Goal: Navigation & Orientation: Understand site structure

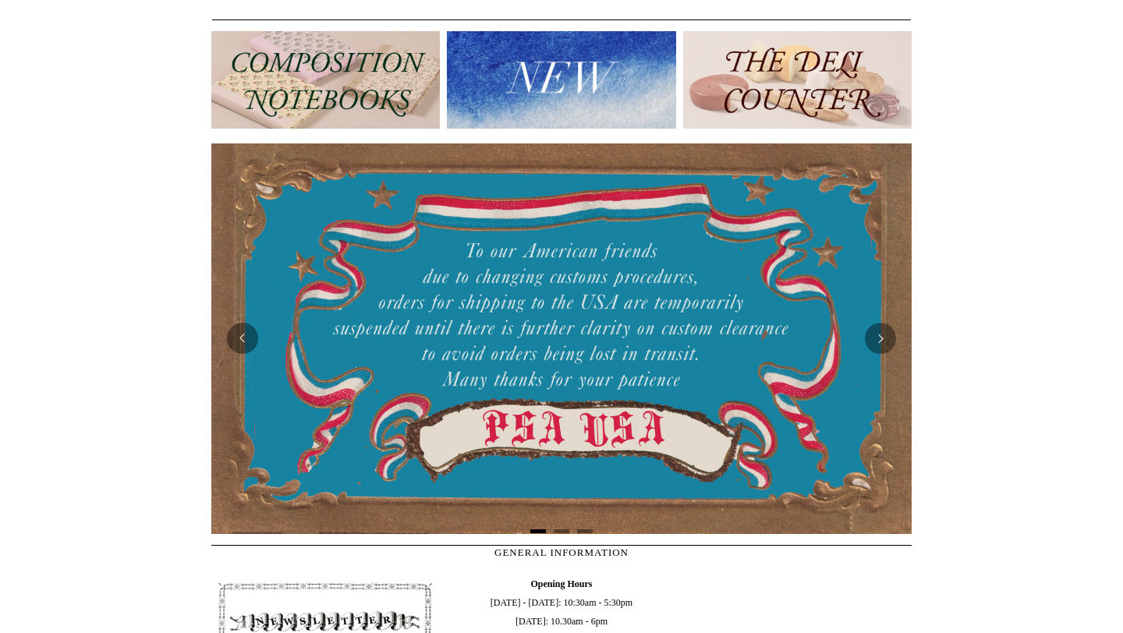
scroll to position [174, 0]
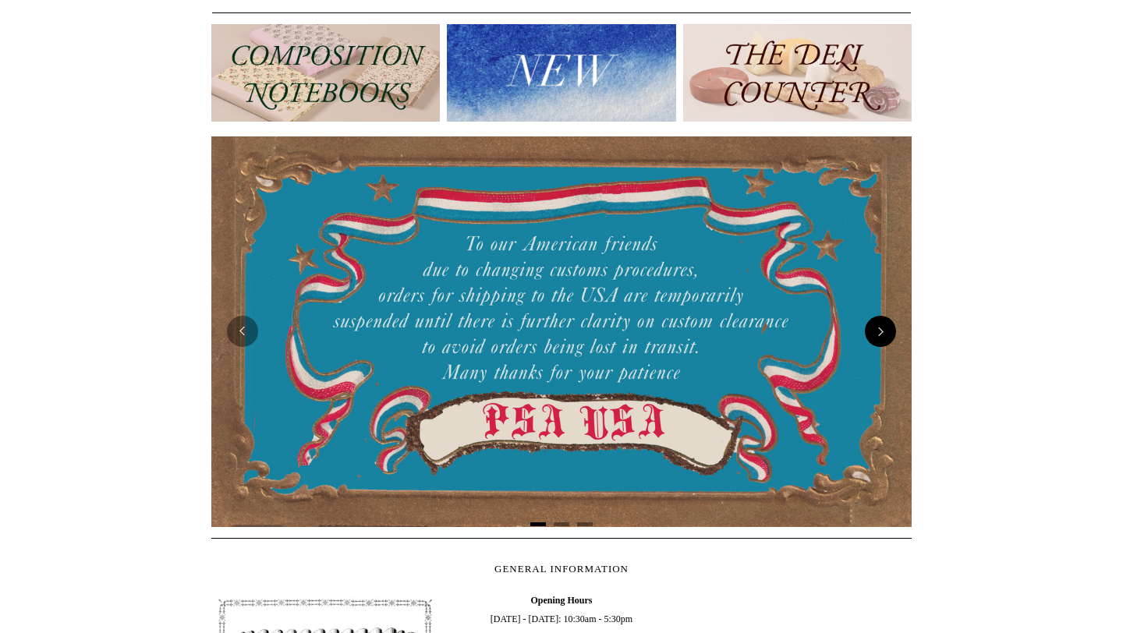
click at [876, 320] on button "Next" at bounding box center [880, 331] width 31 height 31
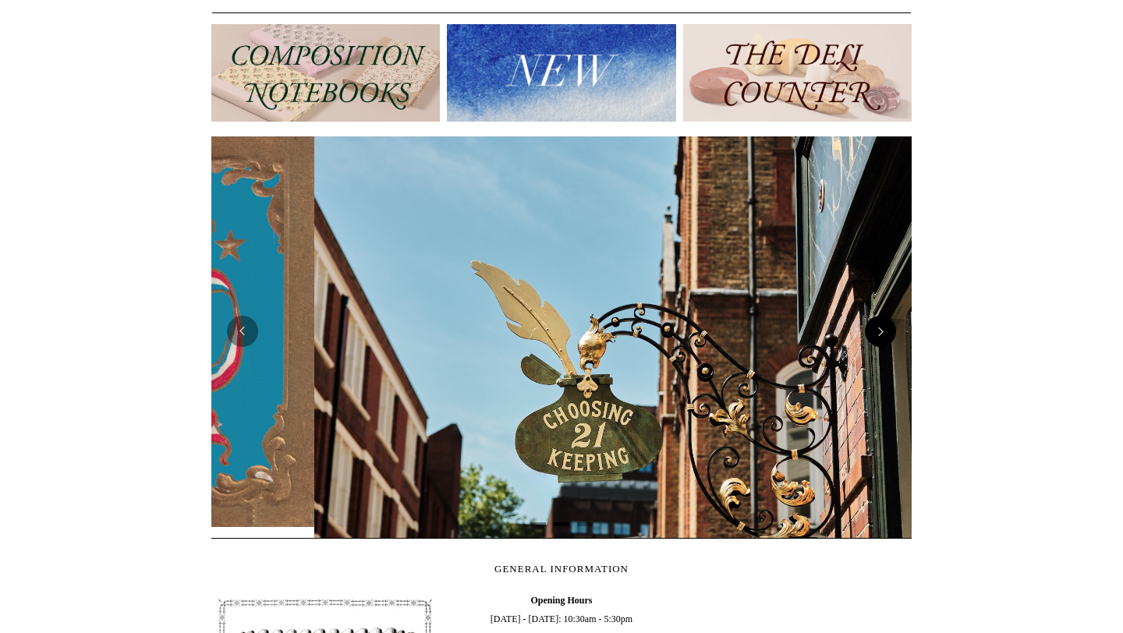
scroll to position [0, 700]
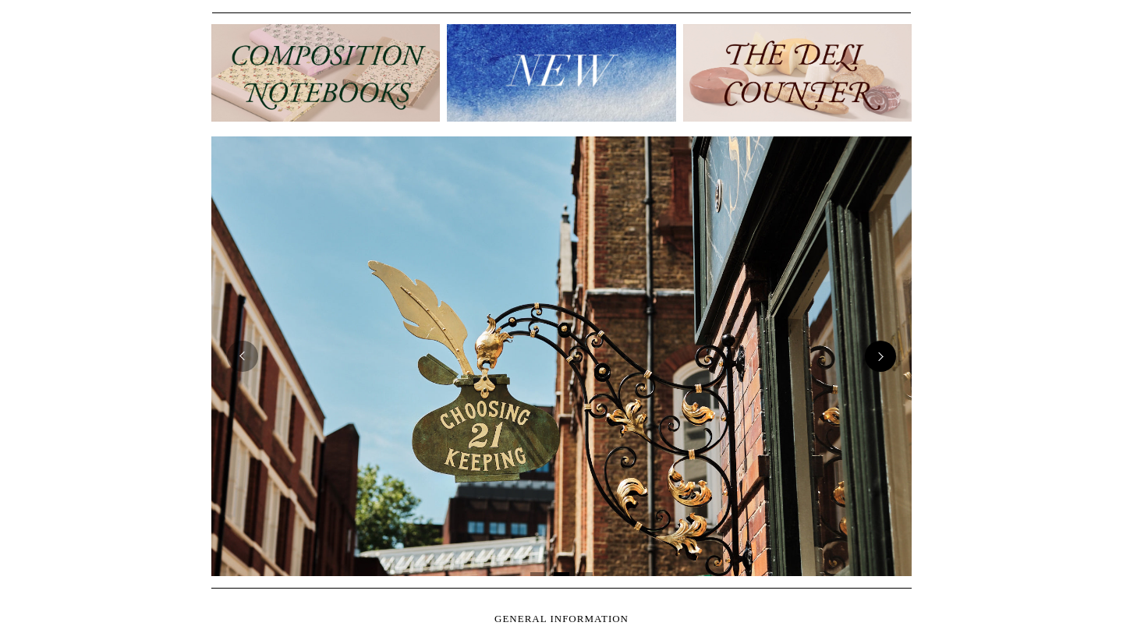
click at [883, 359] on button "Next" at bounding box center [880, 356] width 31 height 31
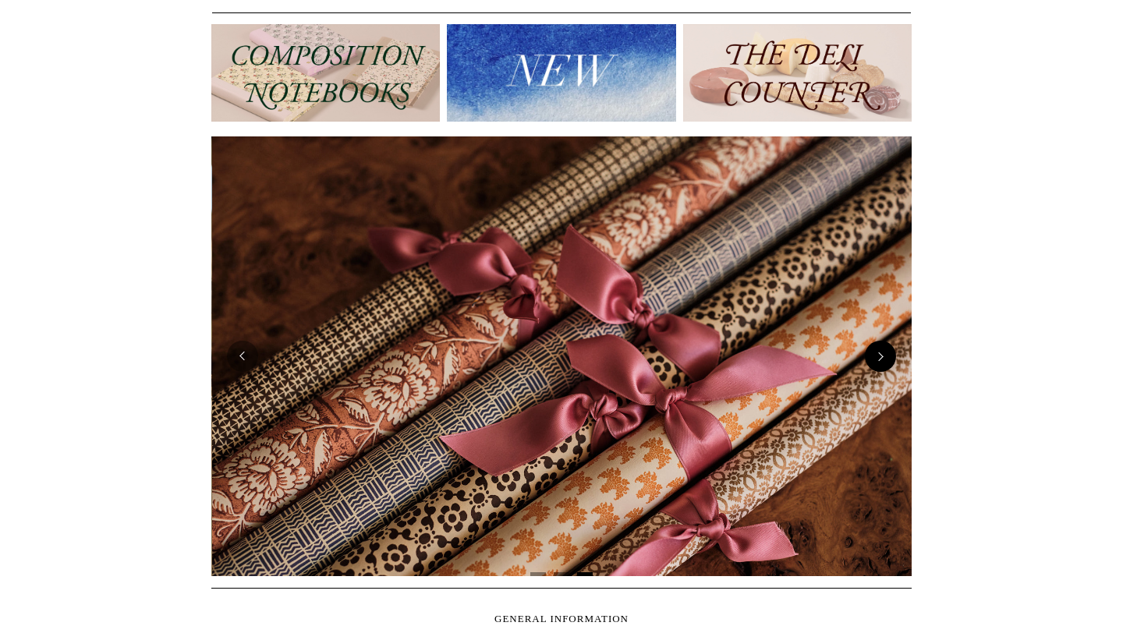
scroll to position [0, 1400]
click at [881, 357] on button "Next" at bounding box center [880, 356] width 31 height 31
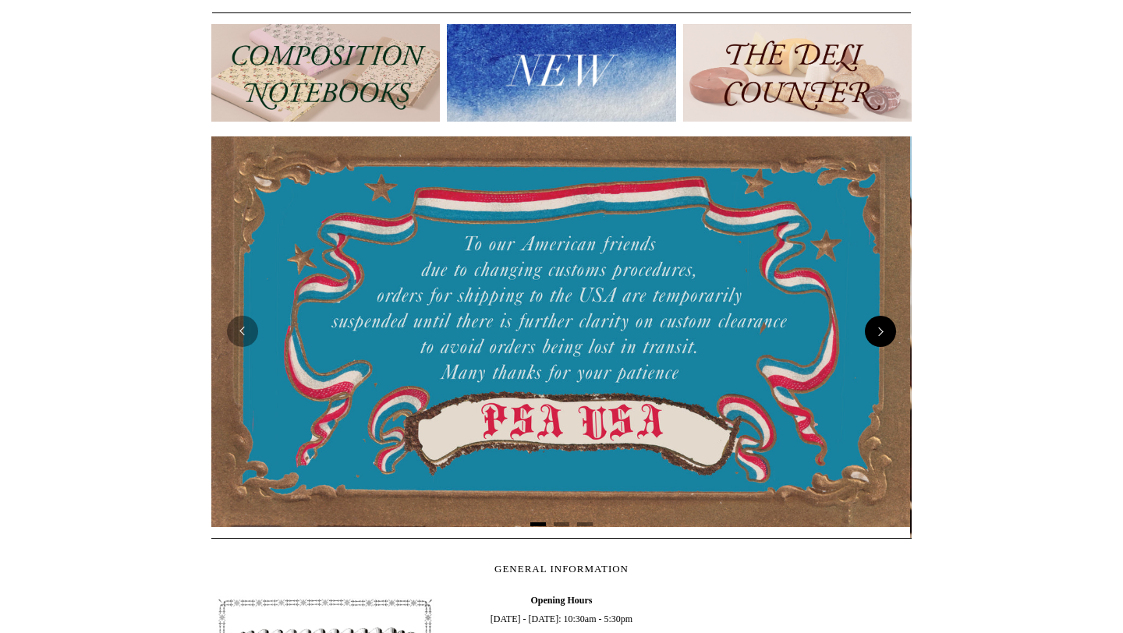
scroll to position [0, 0]
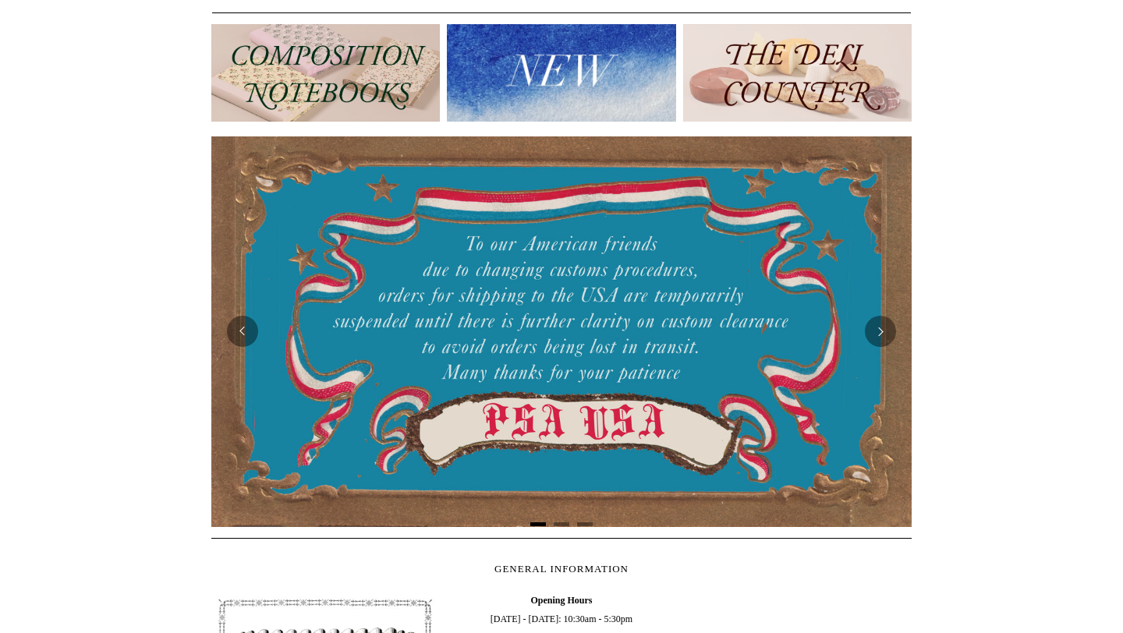
click at [880, 356] on img at bounding box center [561, 331] width 700 height 390
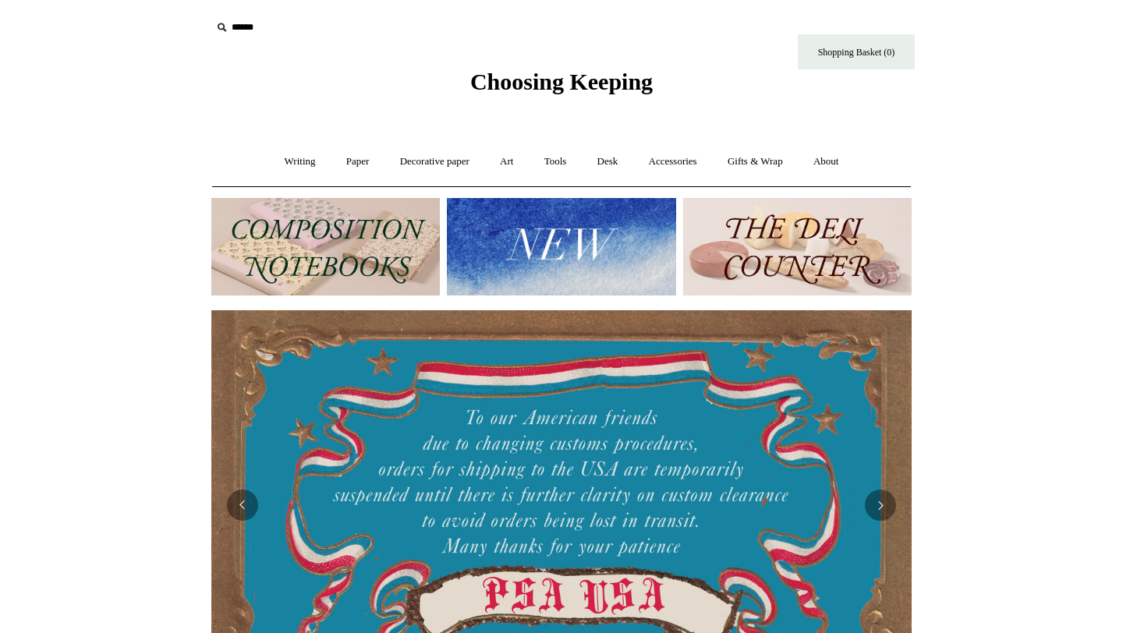
click at [300, 226] on img at bounding box center [325, 246] width 228 height 97
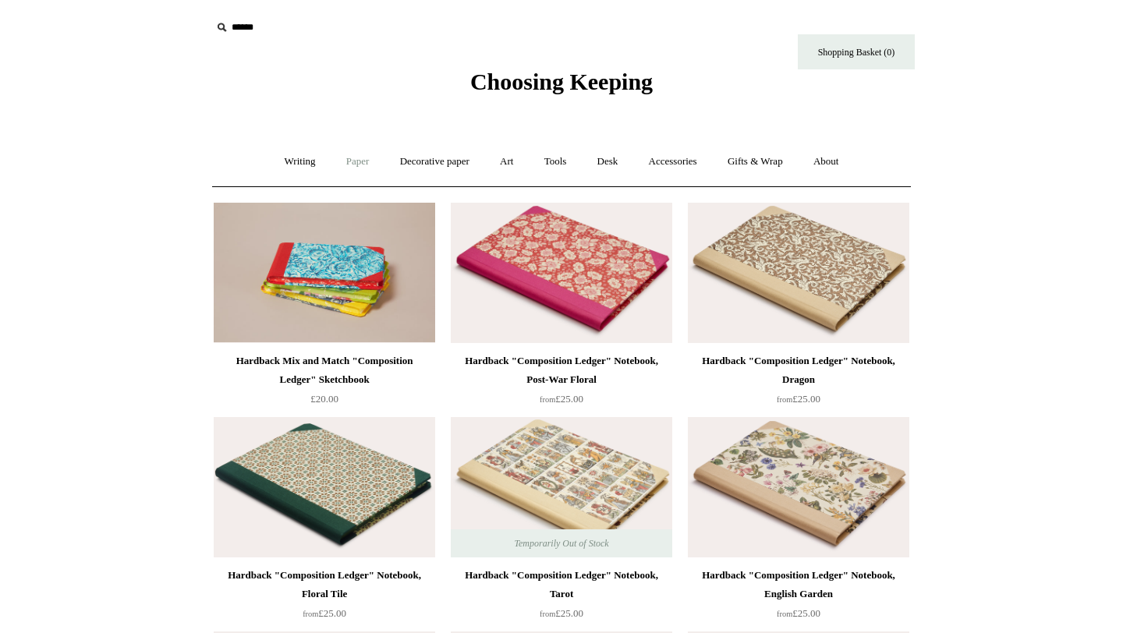
click at [356, 163] on link "Paper +" at bounding box center [357, 161] width 51 height 41
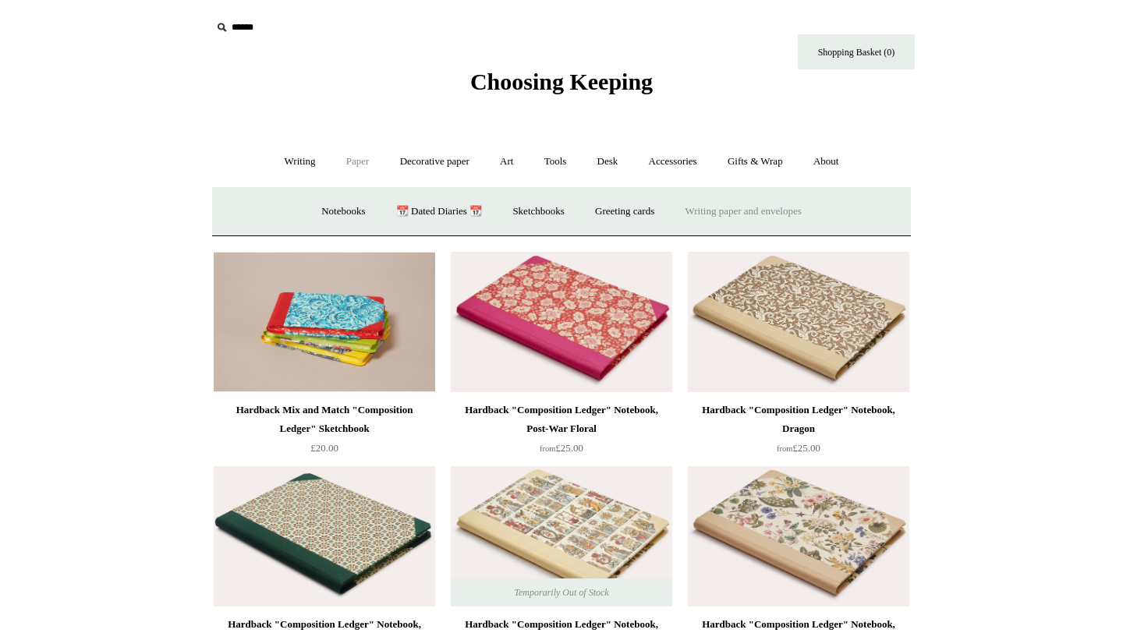
click at [763, 214] on link "Writing paper and envelopes +" at bounding box center [743, 211] width 144 height 41
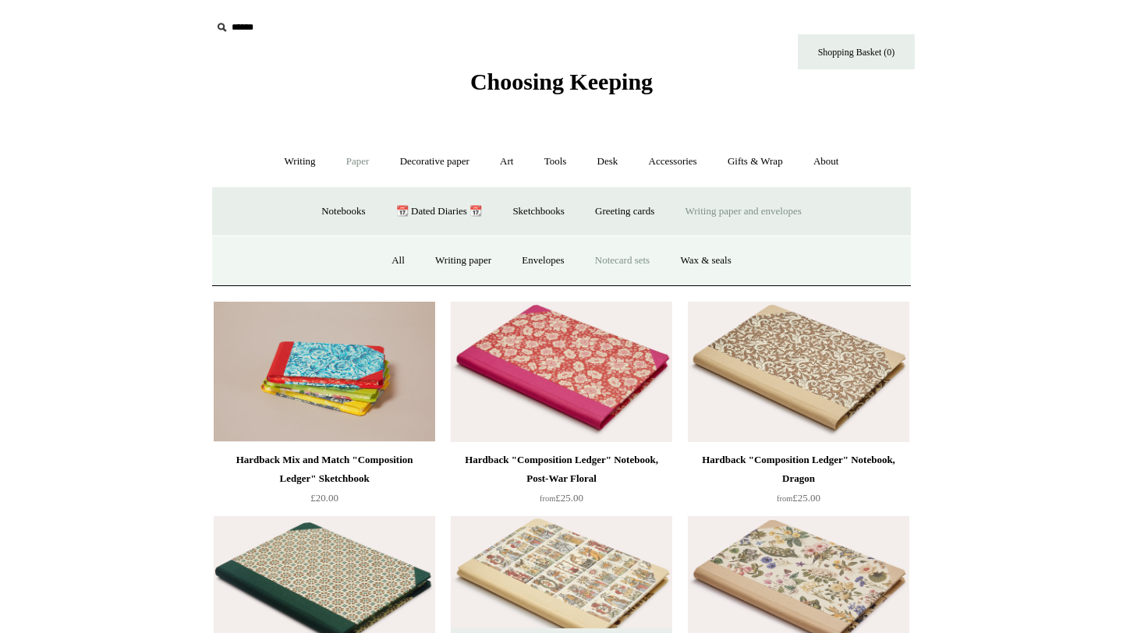
click at [633, 264] on link "Notecard sets" at bounding box center [622, 260] width 83 height 41
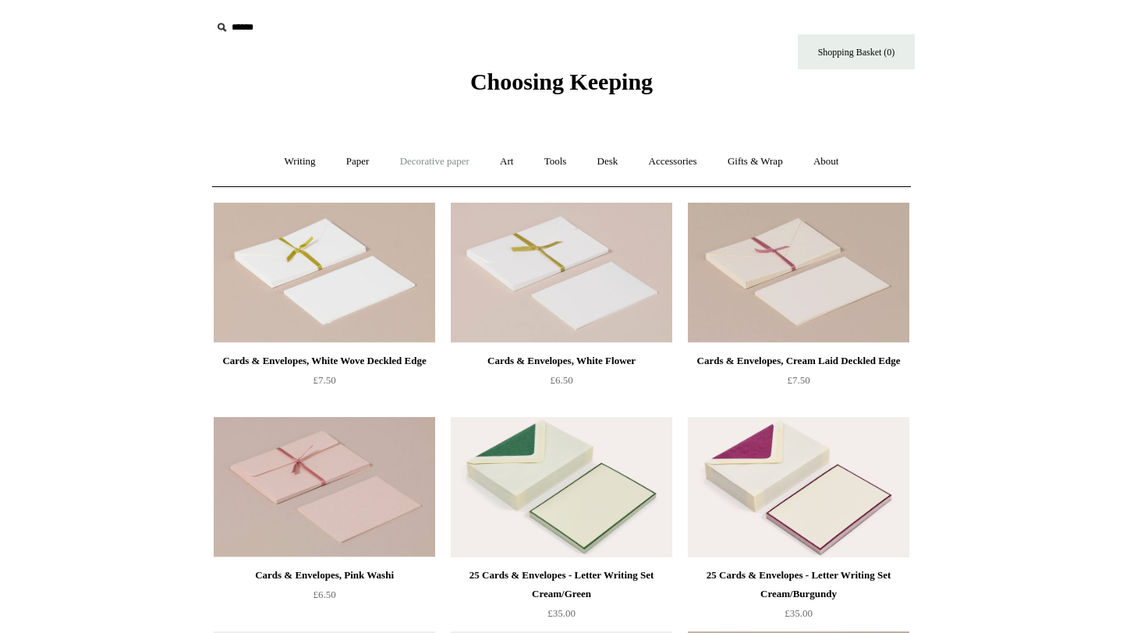
click at [434, 161] on link "Decorative paper +" at bounding box center [434, 161] width 97 height 41
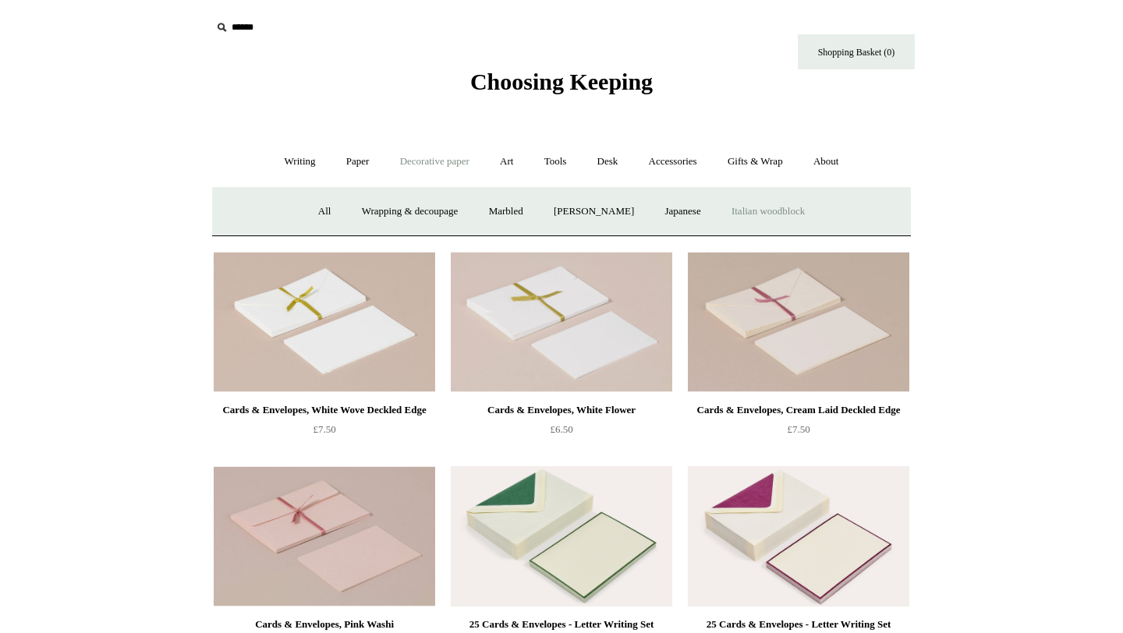
click at [778, 214] on link "Italian woodblock" at bounding box center [767, 211] width 101 height 41
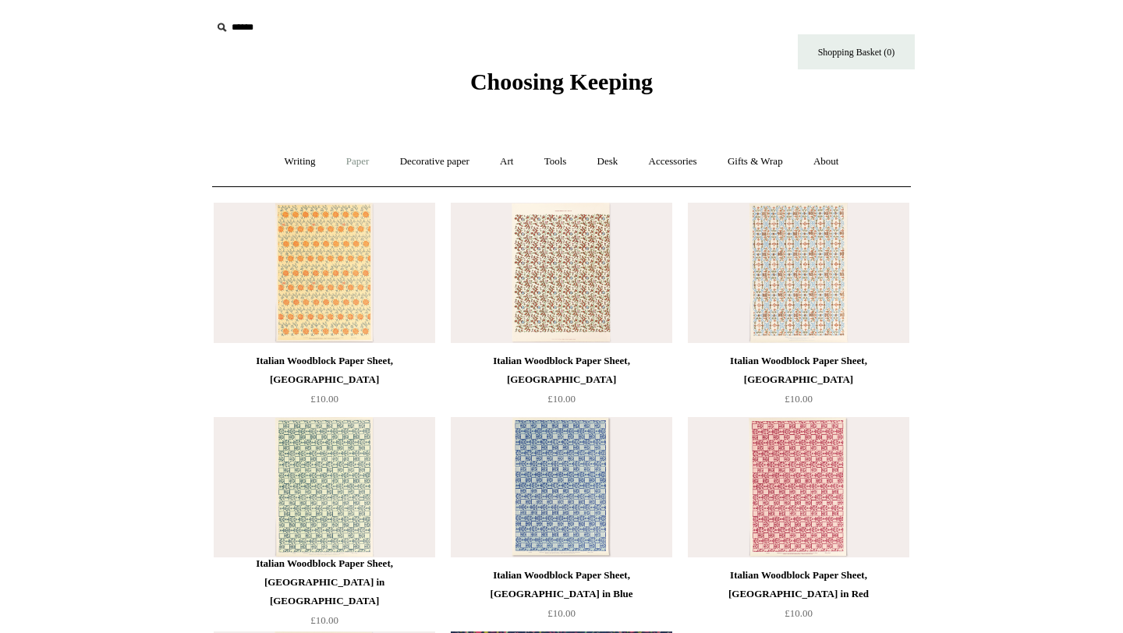
click at [341, 173] on link "Paper +" at bounding box center [357, 161] width 51 height 41
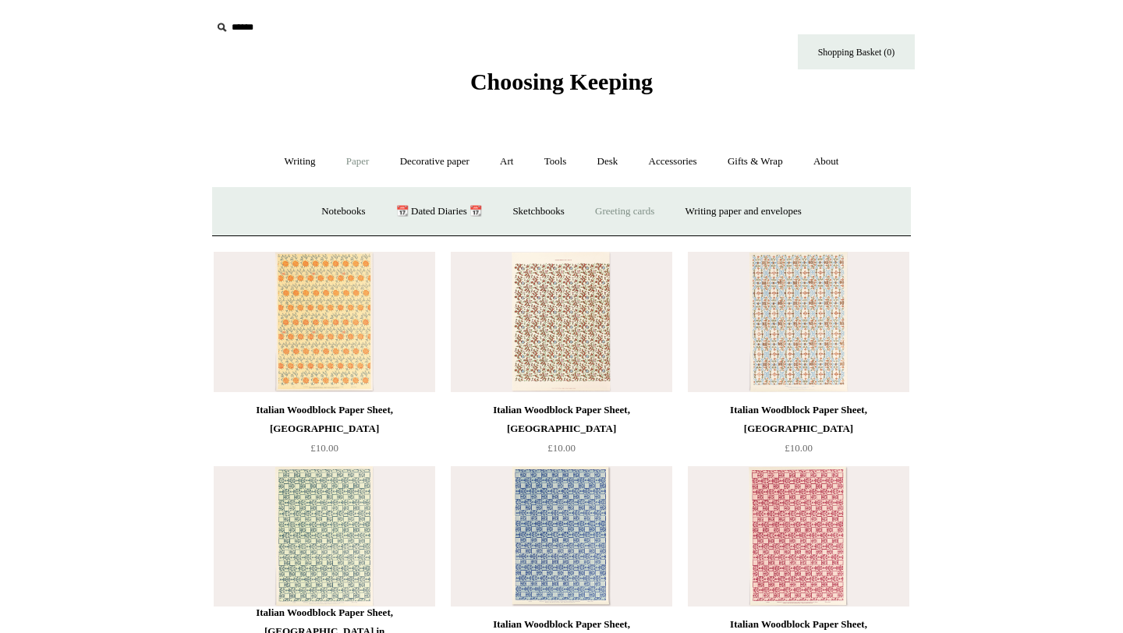
click at [645, 208] on link "Greeting cards +" at bounding box center [624, 211] width 87 height 41
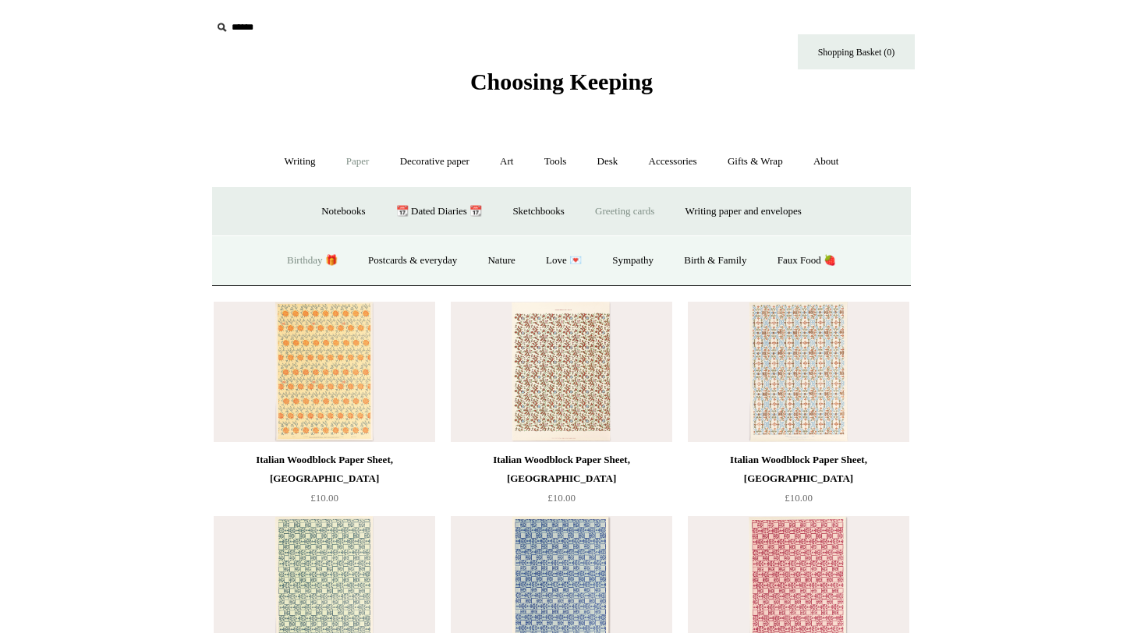
click at [292, 265] on link "Birthday 🎁" at bounding box center [312, 260] width 79 height 41
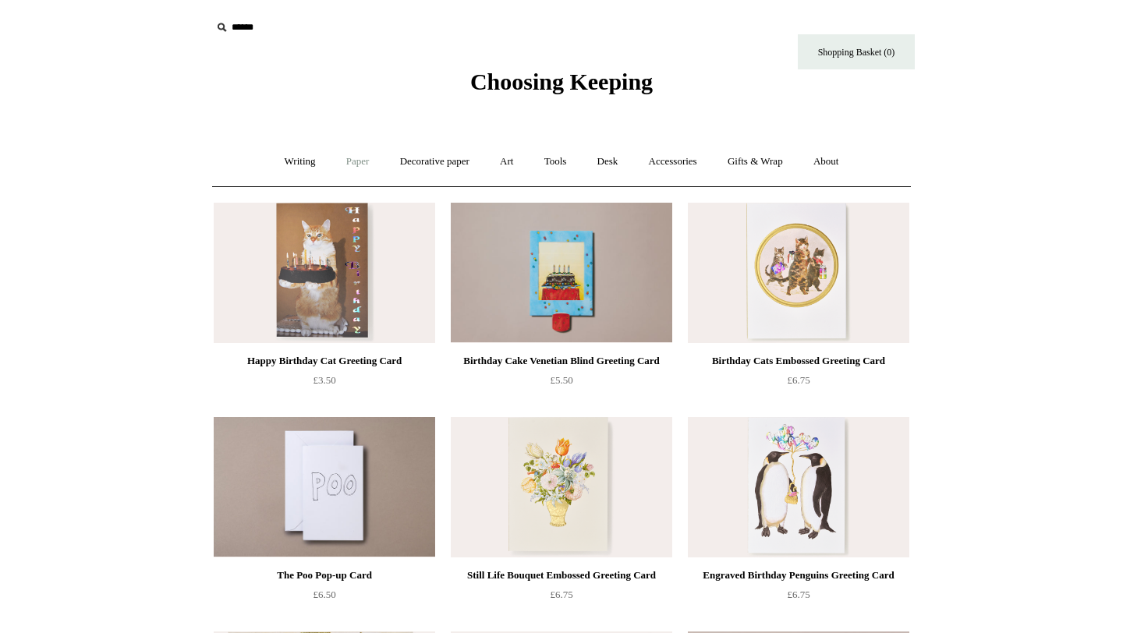
click at [349, 163] on link "Paper +" at bounding box center [357, 161] width 51 height 41
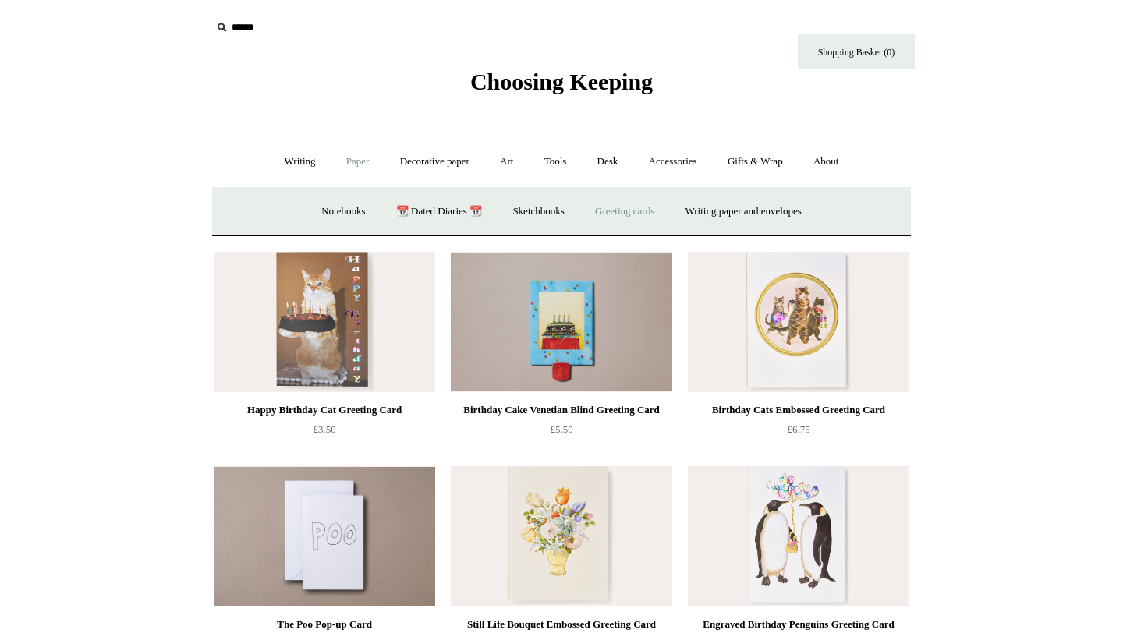
click at [646, 215] on link "Greeting cards +" at bounding box center [624, 211] width 87 height 41
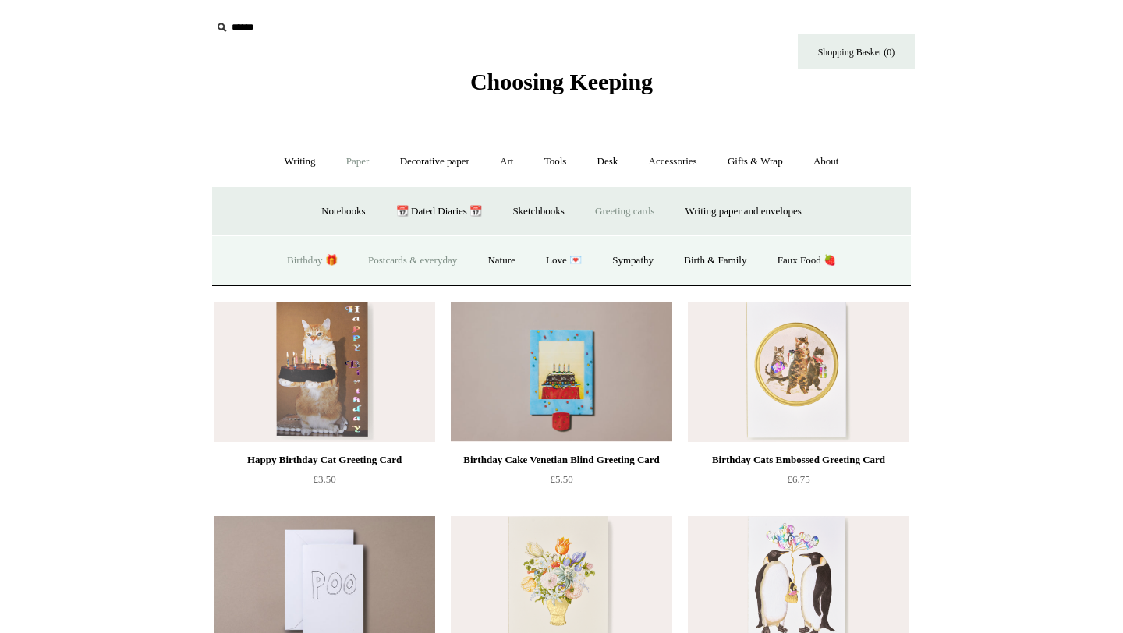
click at [423, 257] on link "Postcards & everyday" at bounding box center [412, 260] width 117 height 41
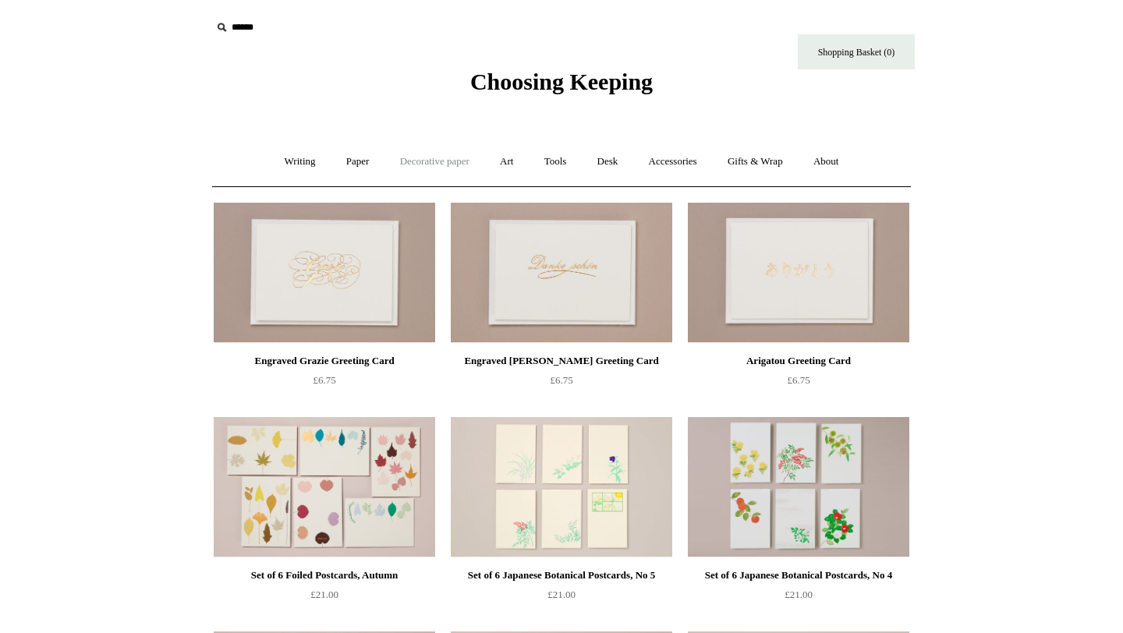
click at [426, 161] on link "Decorative paper +" at bounding box center [434, 161] width 97 height 41
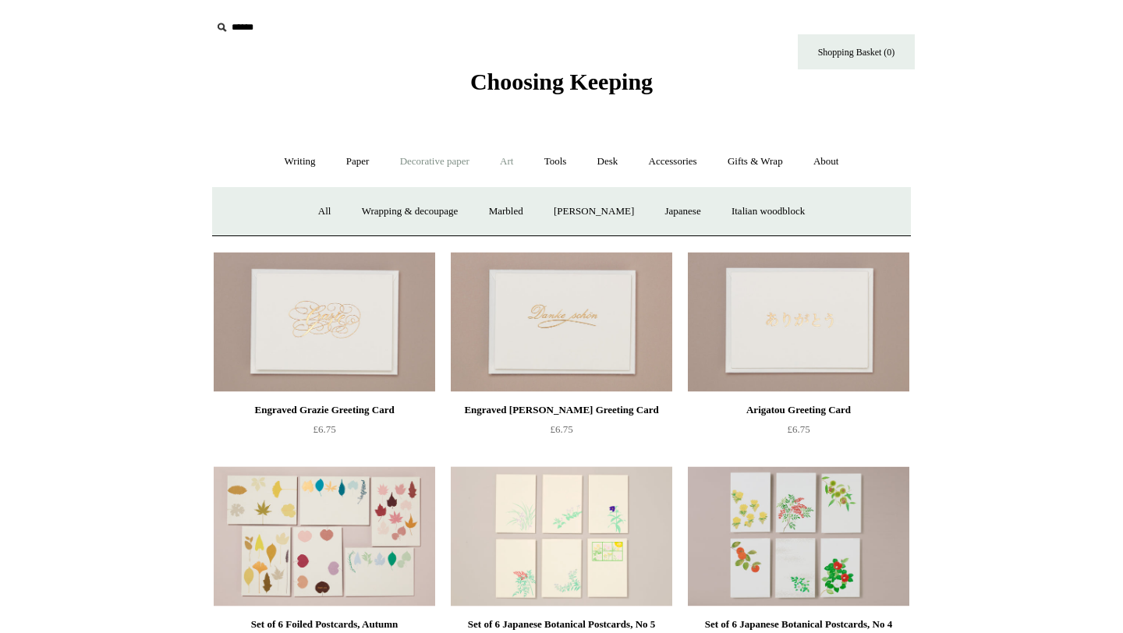
click at [508, 165] on link "Art +" at bounding box center [506, 161] width 41 height 41
click at [283, 196] on link "Watercolour & Paint" at bounding box center [276, 211] width 111 height 41
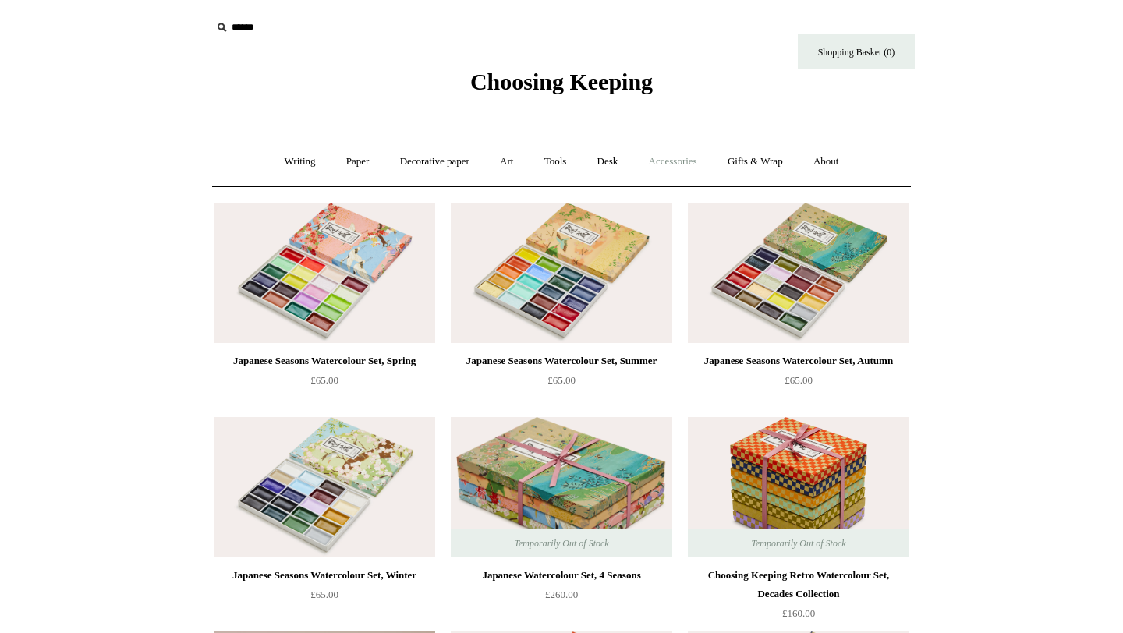
click at [659, 168] on link "Accessories +" at bounding box center [673, 161] width 76 height 41
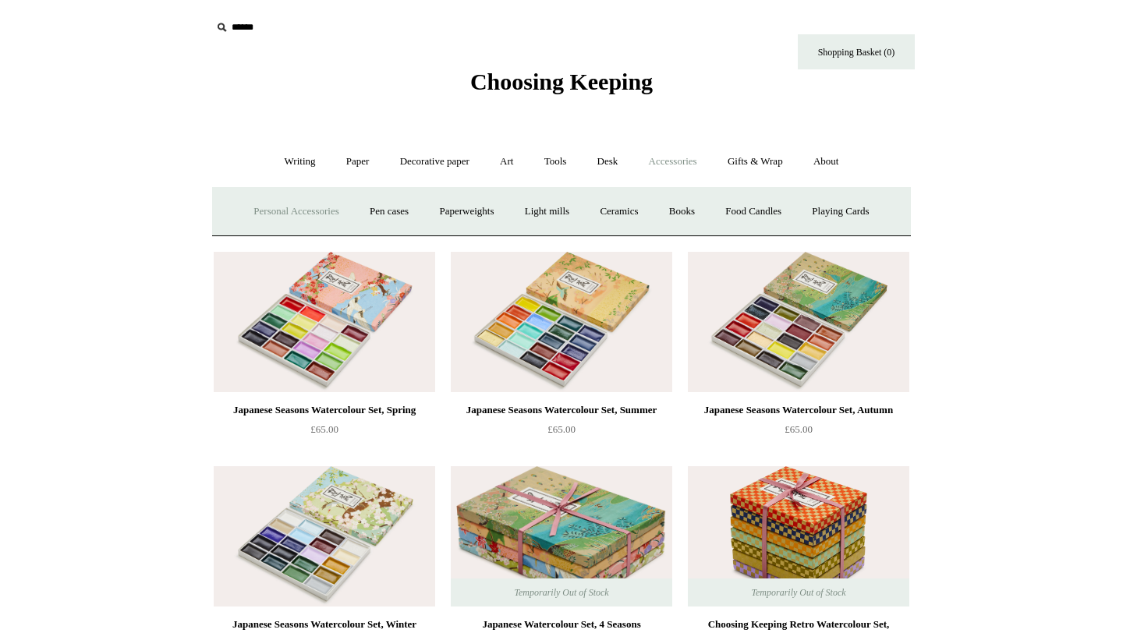
click at [247, 210] on link "Personal Accessories +" at bounding box center [295, 211] width 113 height 41
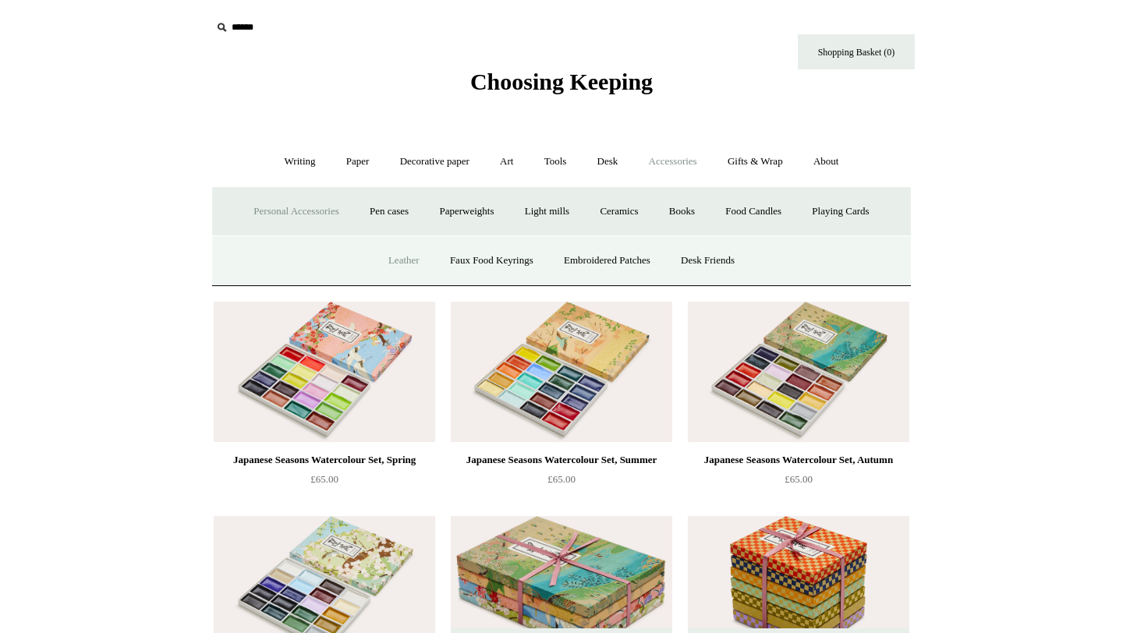
click at [392, 266] on link "Leather" at bounding box center [403, 260] width 59 height 41
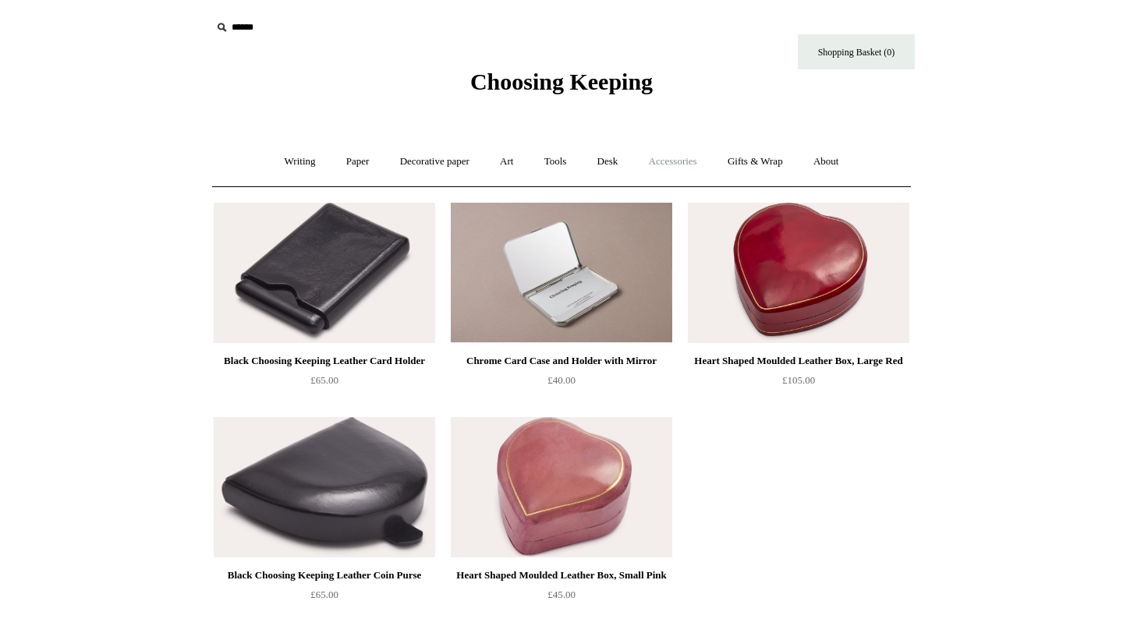
click at [676, 166] on link "Accessories +" at bounding box center [673, 161] width 76 height 41
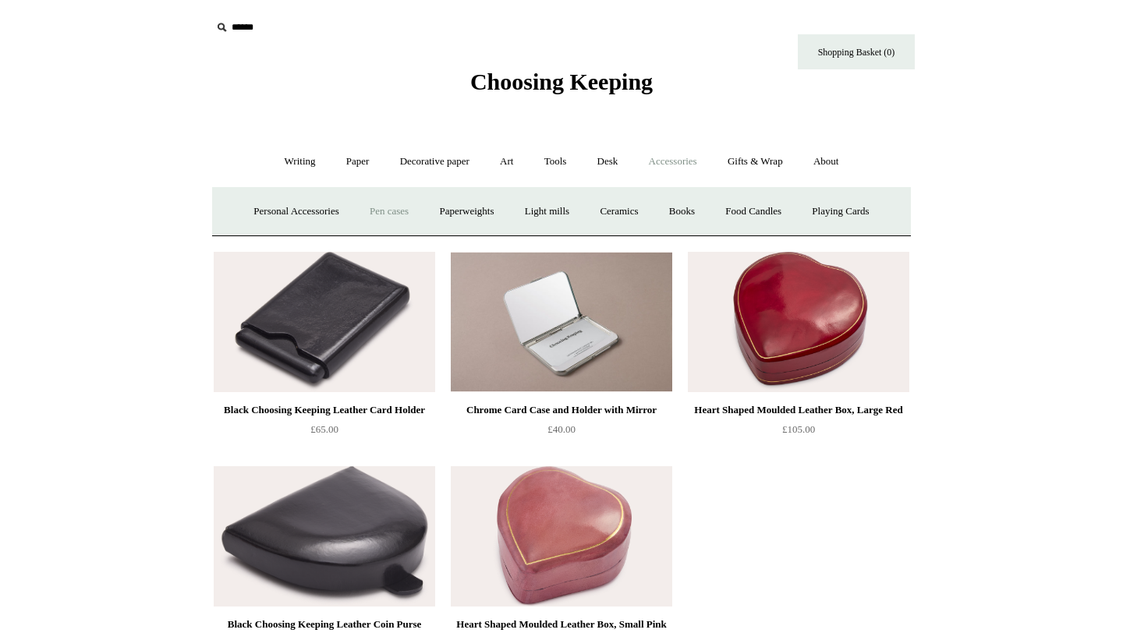
click at [383, 196] on link "Pen cases" at bounding box center [389, 211] width 67 height 41
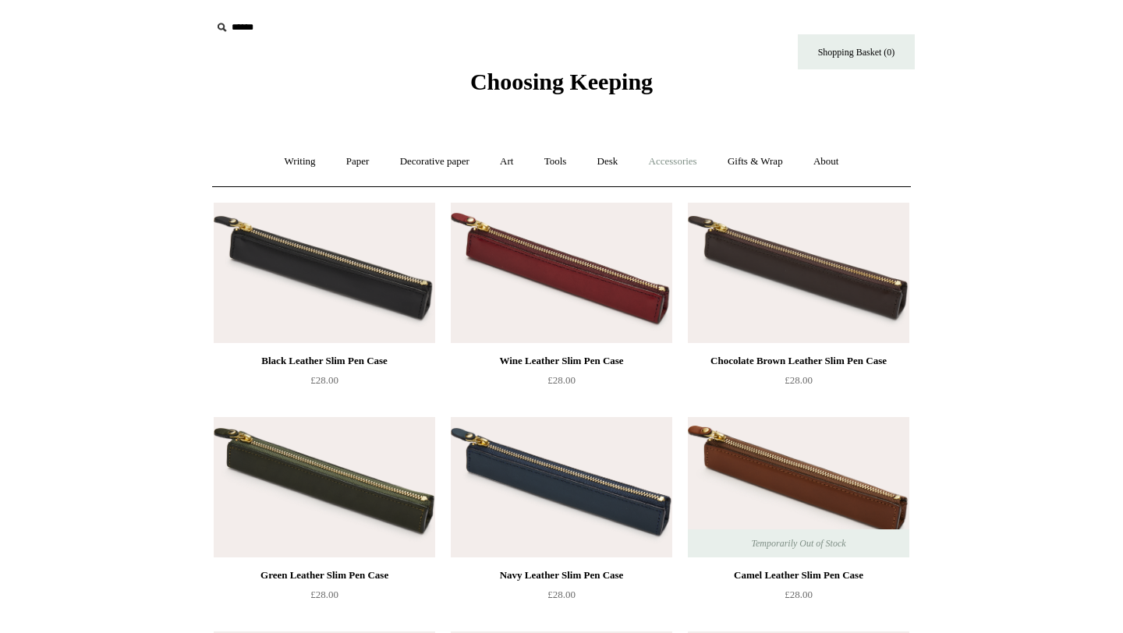
click at [657, 168] on link "Accessories +" at bounding box center [673, 161] width 76 height 41
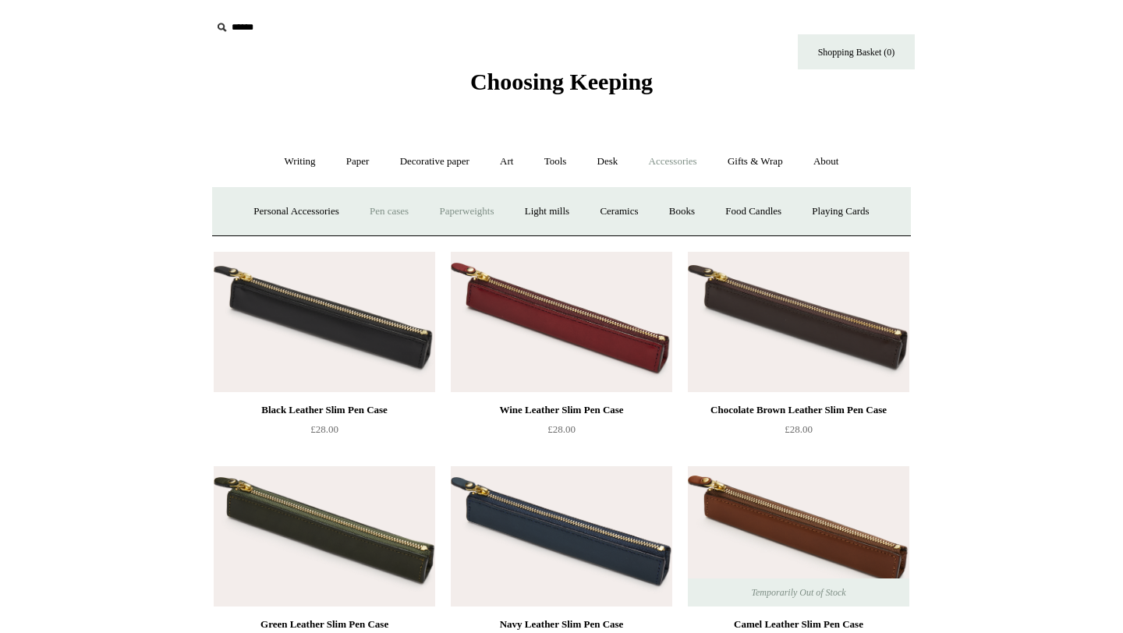
click at [448, 211] on link "Paperweights +" at bounding box center [466, 211] width 83 height 41
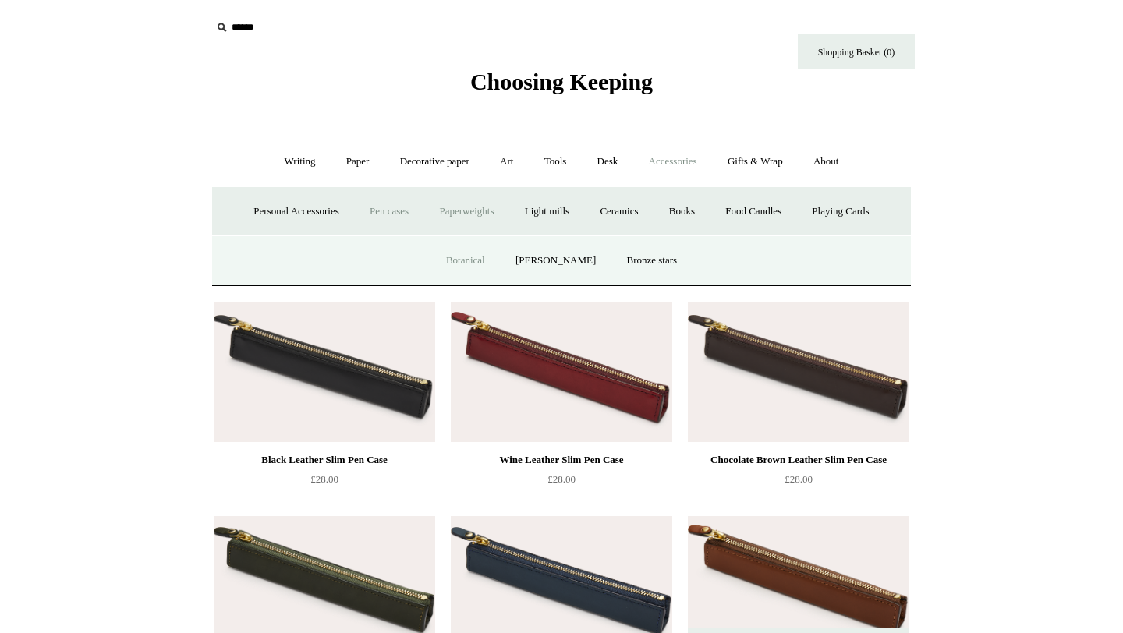
click at [470, 258] on link "Botanical" at bounding box center [465, 260] width 67 height 41
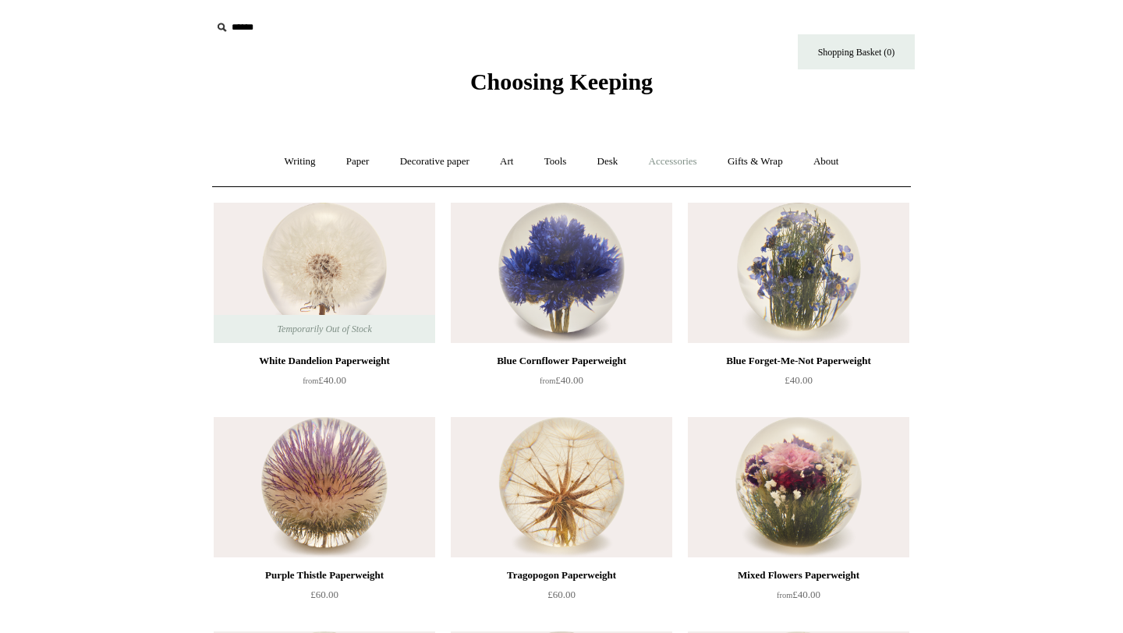
click at [675, 163] on link "Accessories +" at bounding box center [673, 161] width 76 height 41
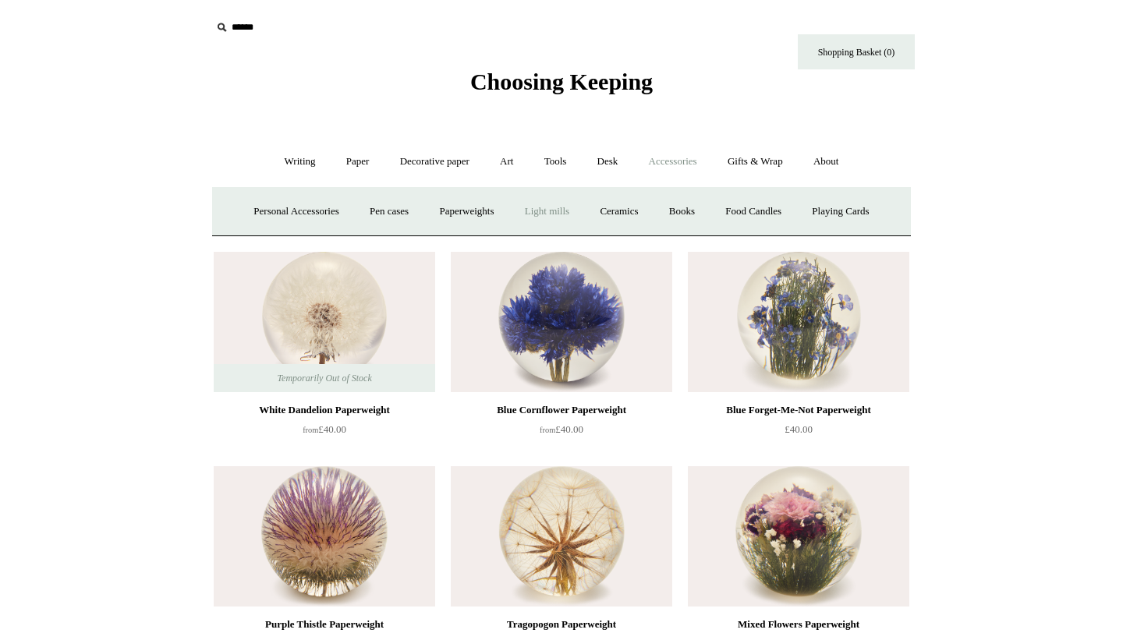
click at [540, 218] on link "Light mills" at bounding box center [547, 211] width 73 height 41
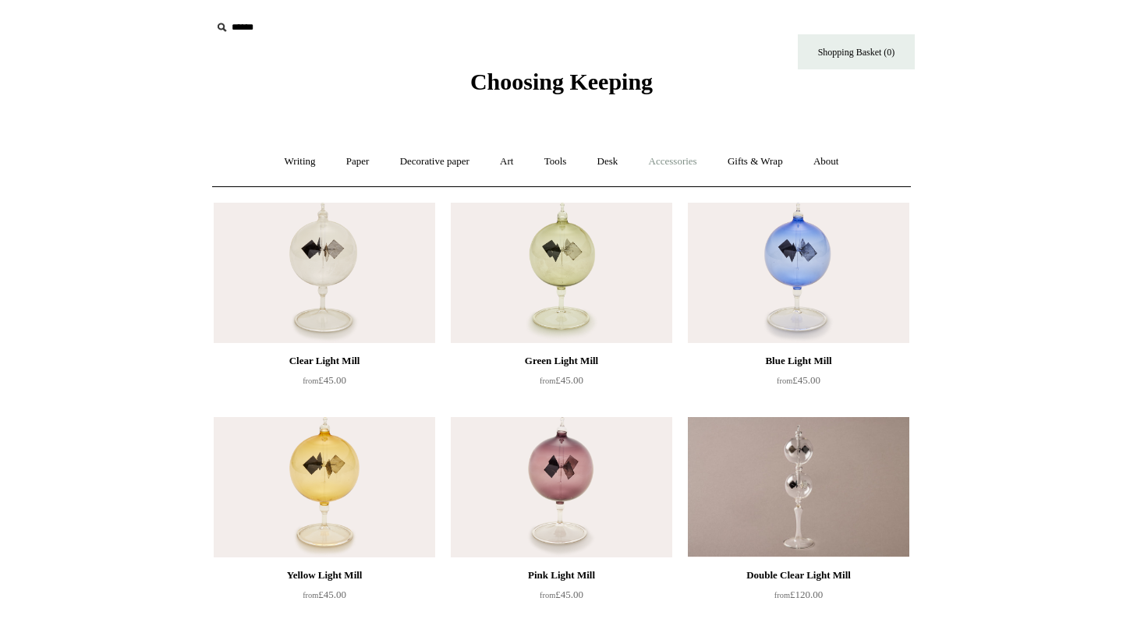
click at [671, 165] on link "Accessories +" at bounding box center [673, 161] width 76 height 41
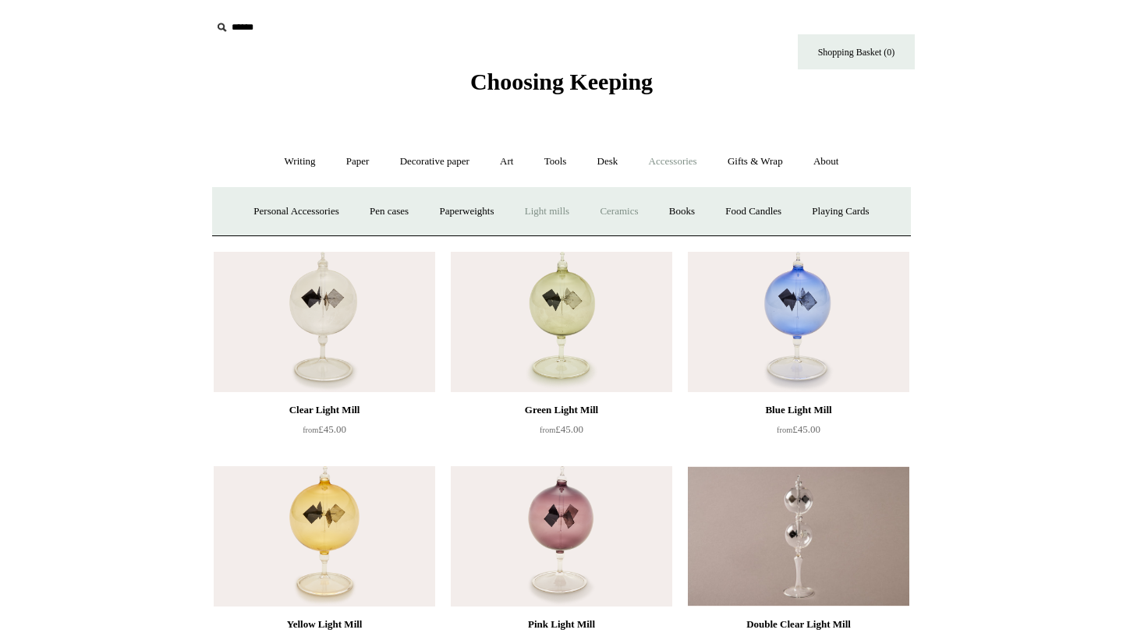
click at [633, 204] on link "Ceramics +" at bounding box center [619, 211] width 66 height 41
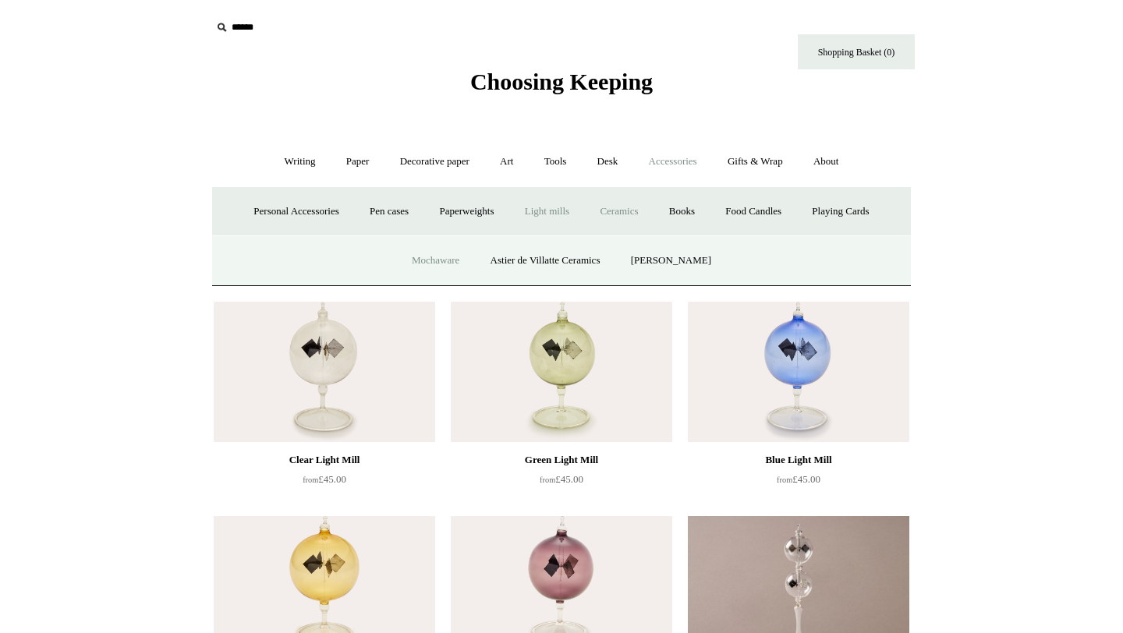
click at [455, 257] on link "Mochaware" at bounding box center [436, 260] width 76 height 41
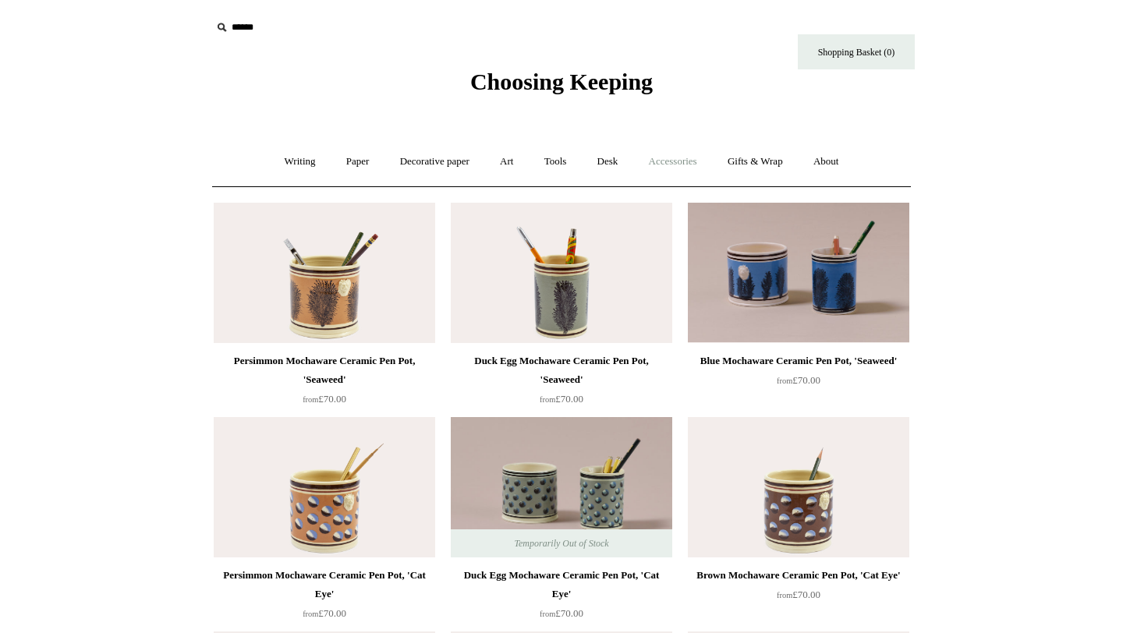
click at [674, 165] on link "Accessories +" at bounding box center [673, 161] width 76 height 41
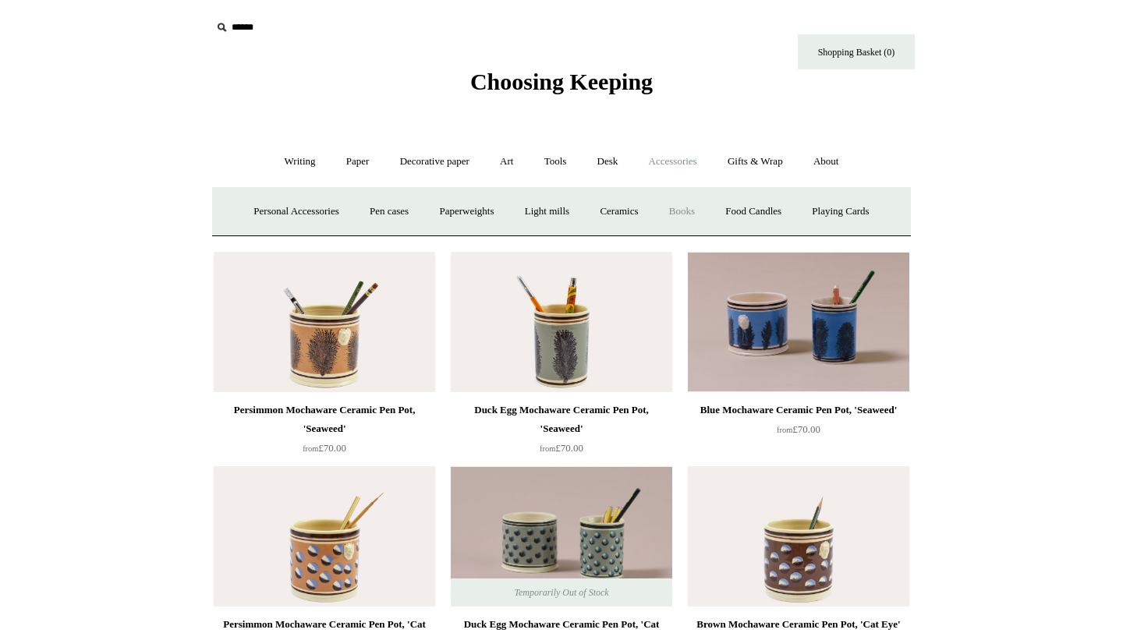
click at [684, 212] on link "Books" at bounding box center [682, 211] width 54 height 41
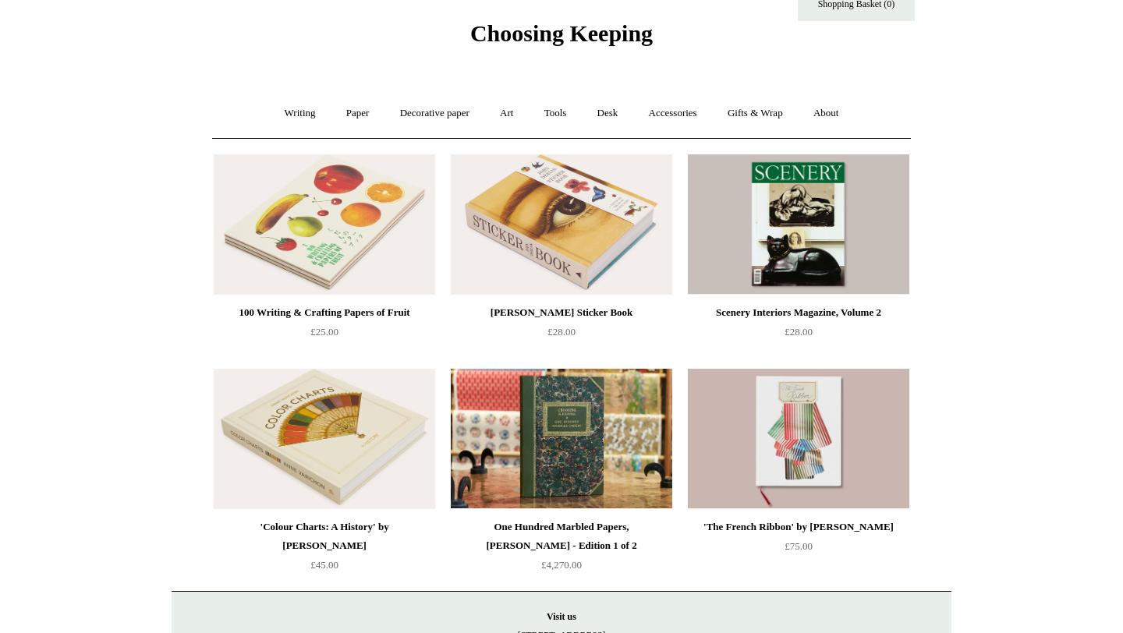
scroll to position [47, 0]
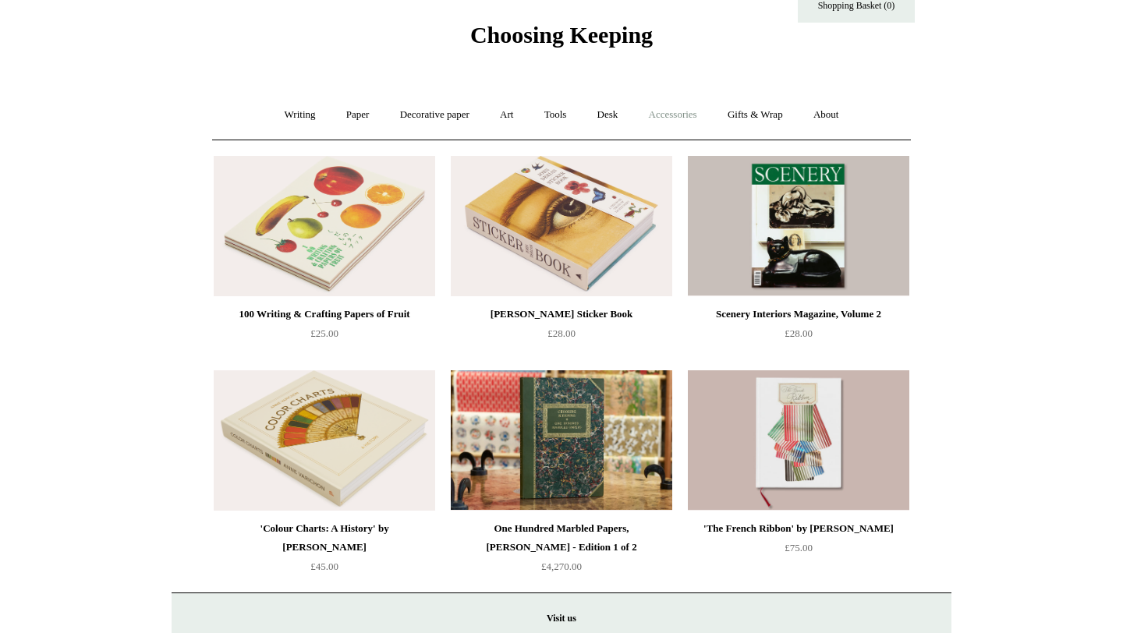
click at [683, 119] on link "Accessories +" at bounding box center [673, 114] width 76 height 41
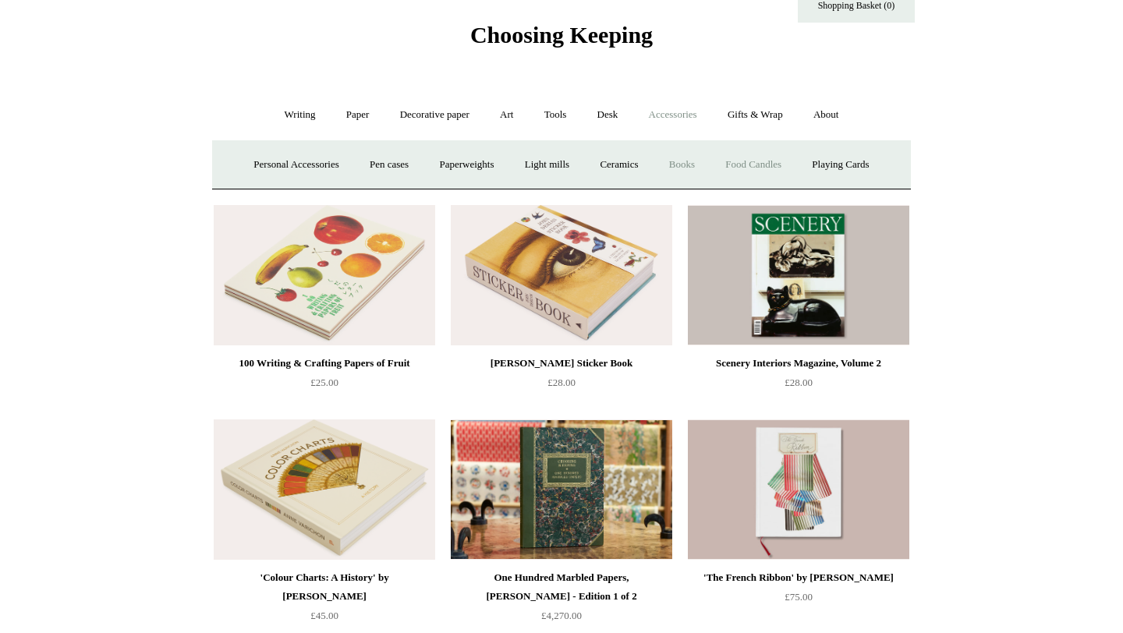
click at [759, 160] on link "Food Candles" at bounding box center [753, 164] width 84 height 41
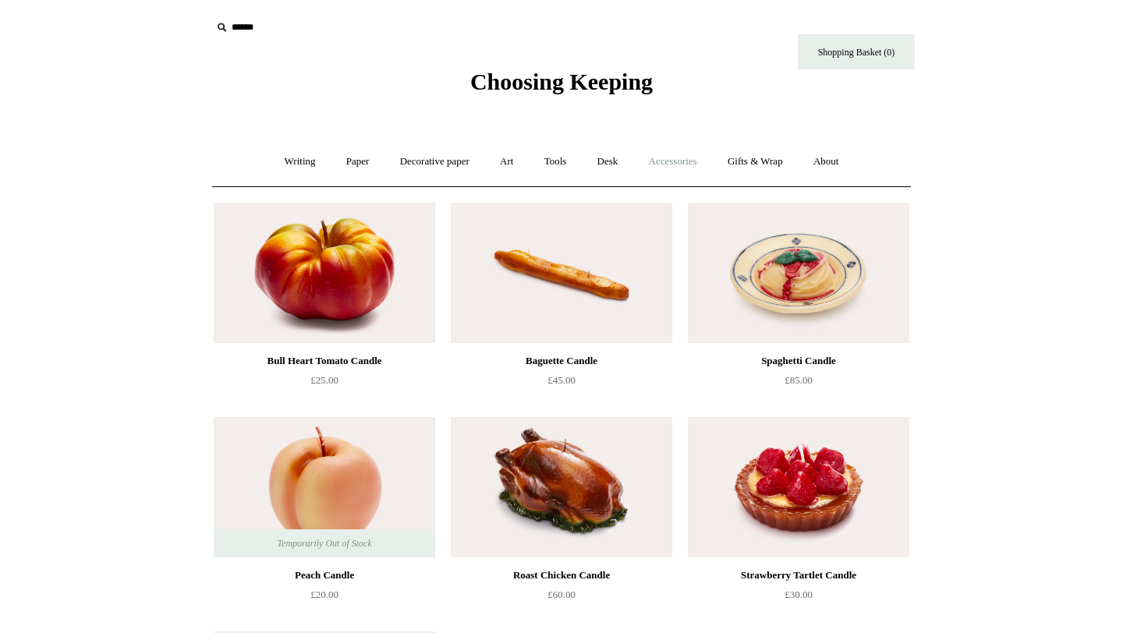
click at [687, 160] on link "Accessories +" at bounding box center [673, 161] width 76 height 41
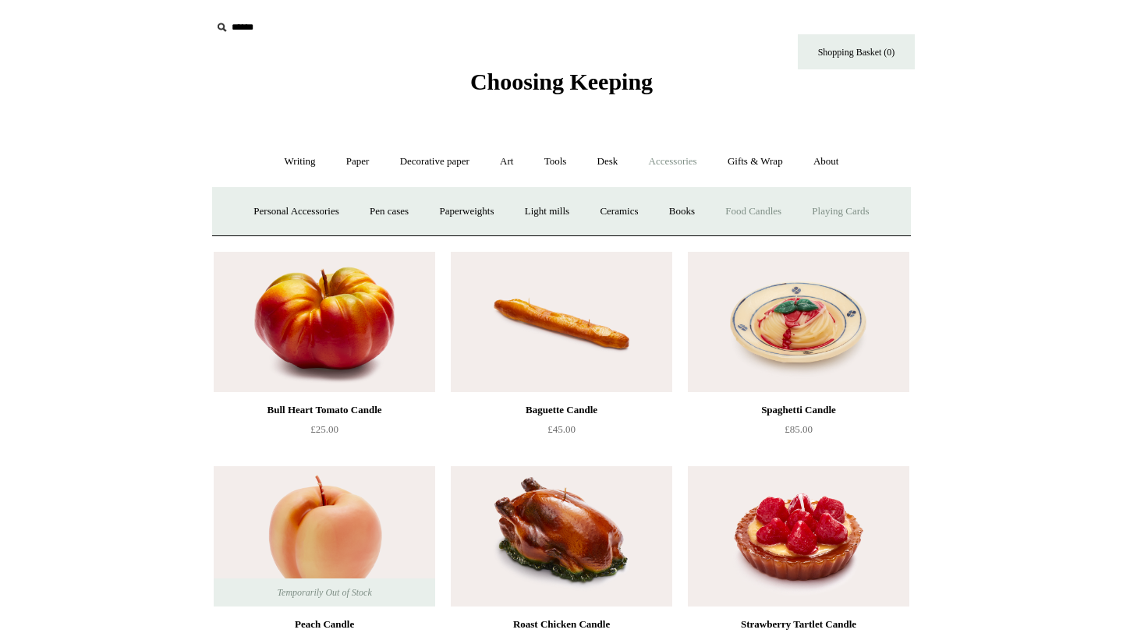
click at [848, 211] on link "Playing Cards" at bounding box center [840, 211] width 85 height 41
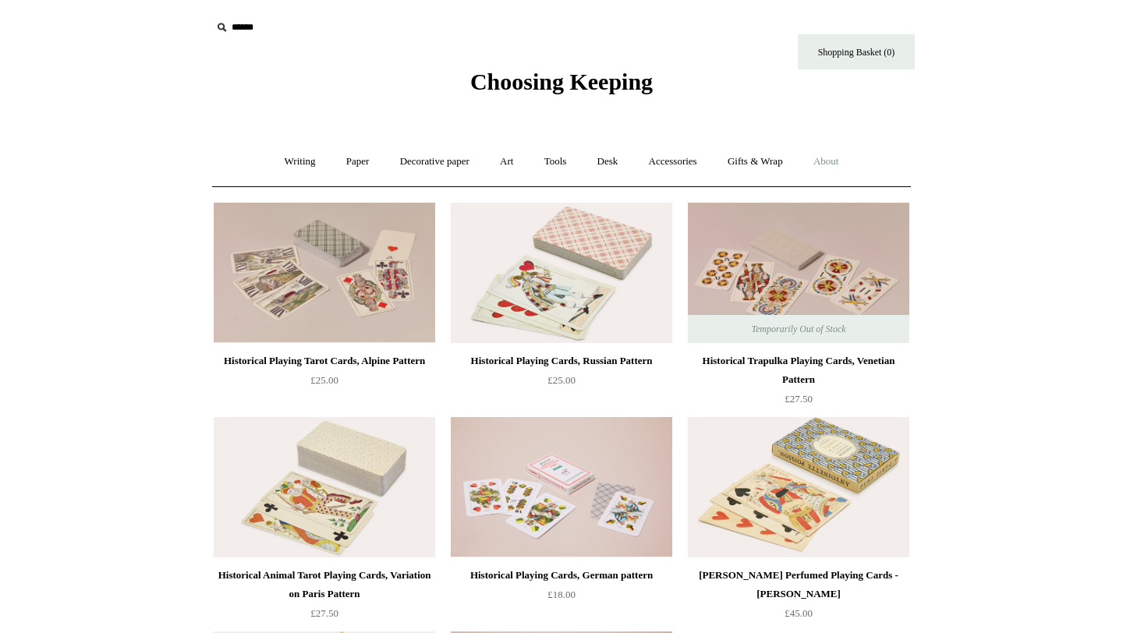
click at [842, 161] on link "About +" at bounding box center [826, 161] width 54 height 41
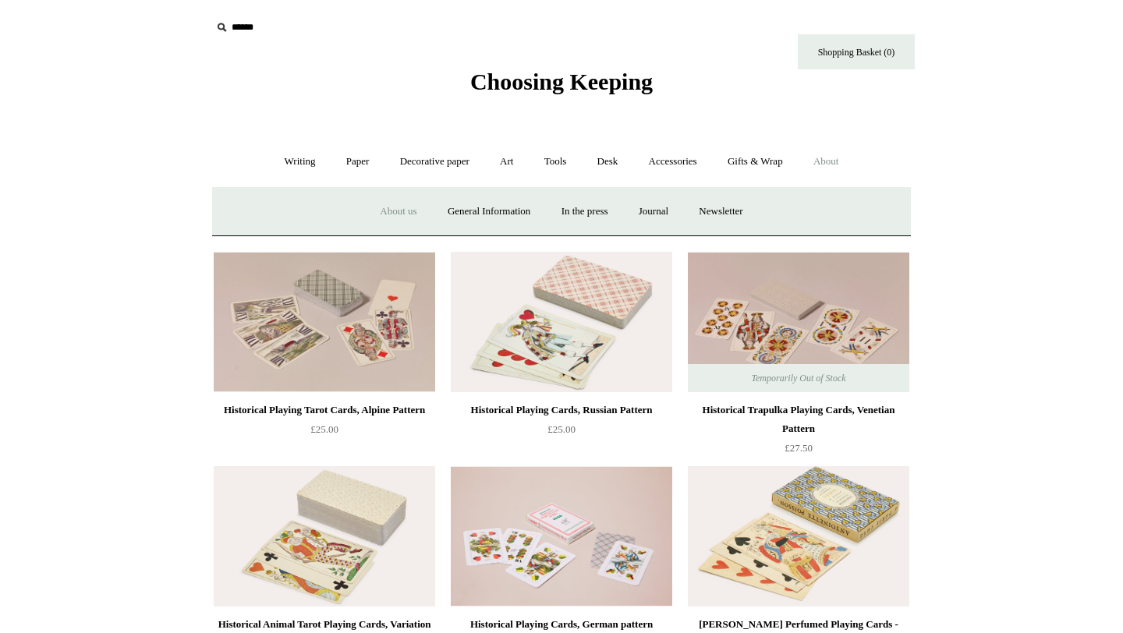
click at [380, 214] on link "About us" at bounding box center [398, 211] width 65 height 41
